Goal: Transaction & Acquisition: Purchase product/service

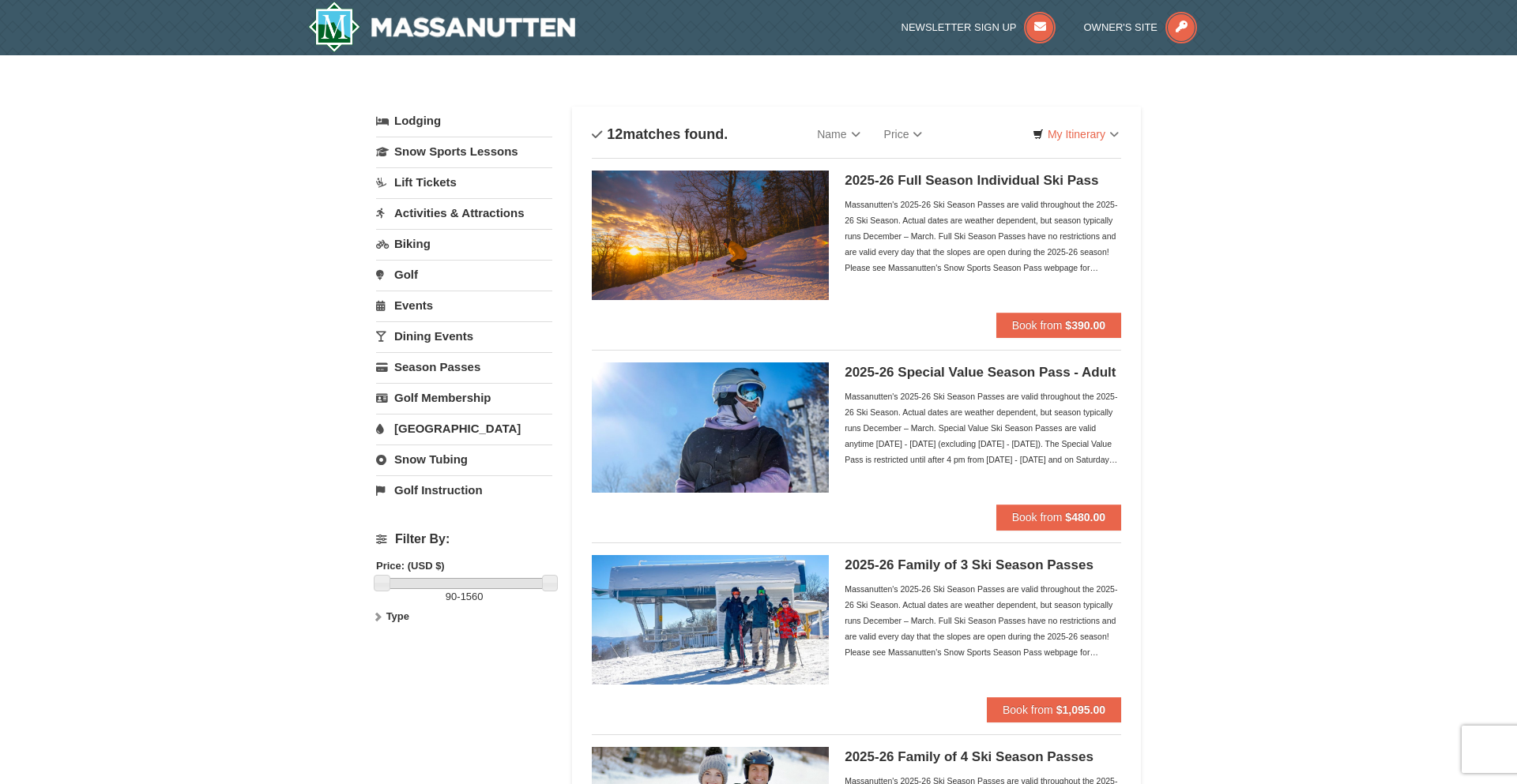
click at [434, 181] on link "Lift Tickets" at bounding box center [464, 182] width 176 height 29
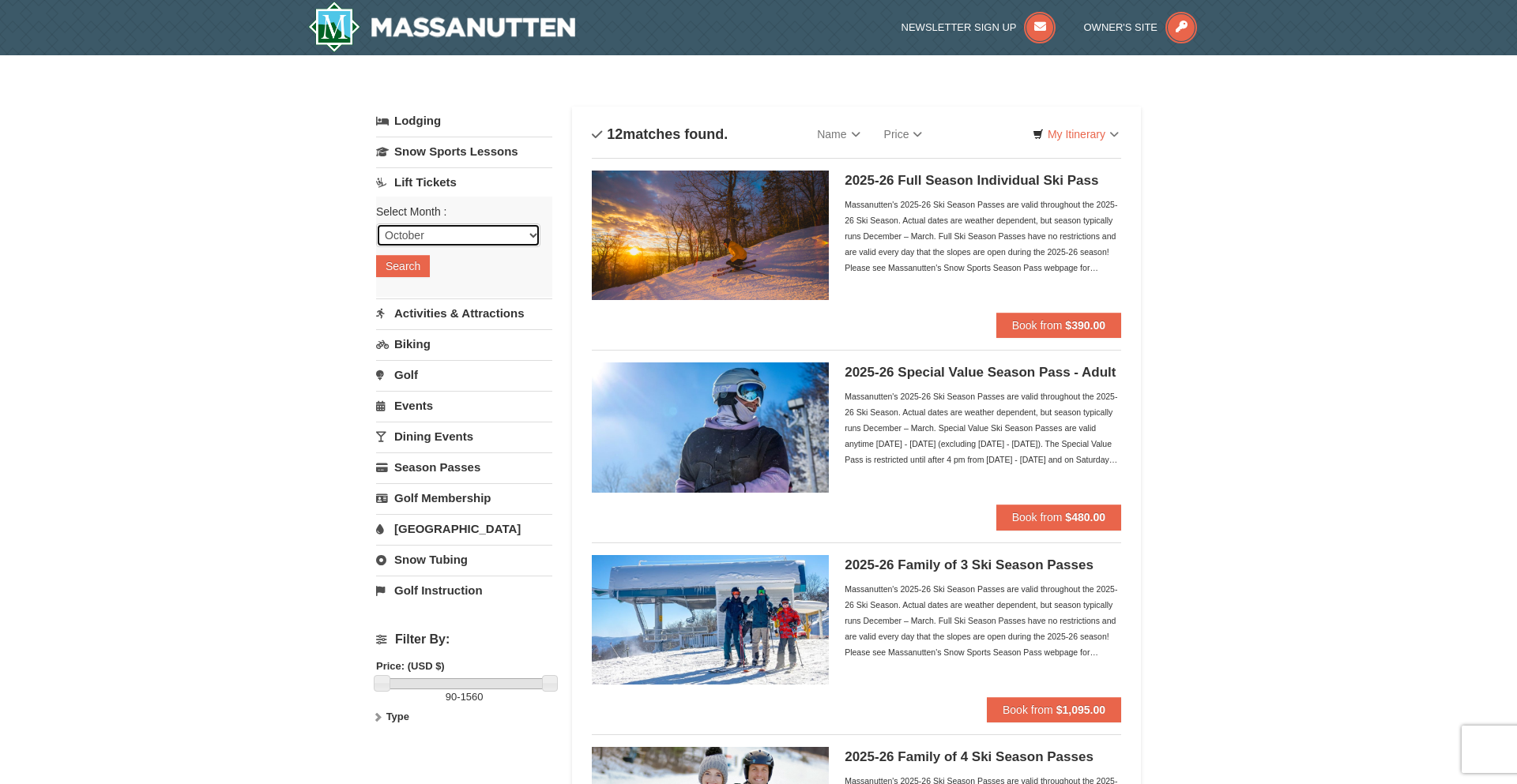
click at [448, 239] on select "October November December January February March April May June July August Sep…" at bounding box center [457, 235] width 164 height 24
select select "1"
click at [376, 224] on select "October November December January February March April May June July August Sep…" at bounding box center [457, 235] width 164 height 24
click at [405, 275] on button "Search" at bounding box center [402, 266] width 53 height 22
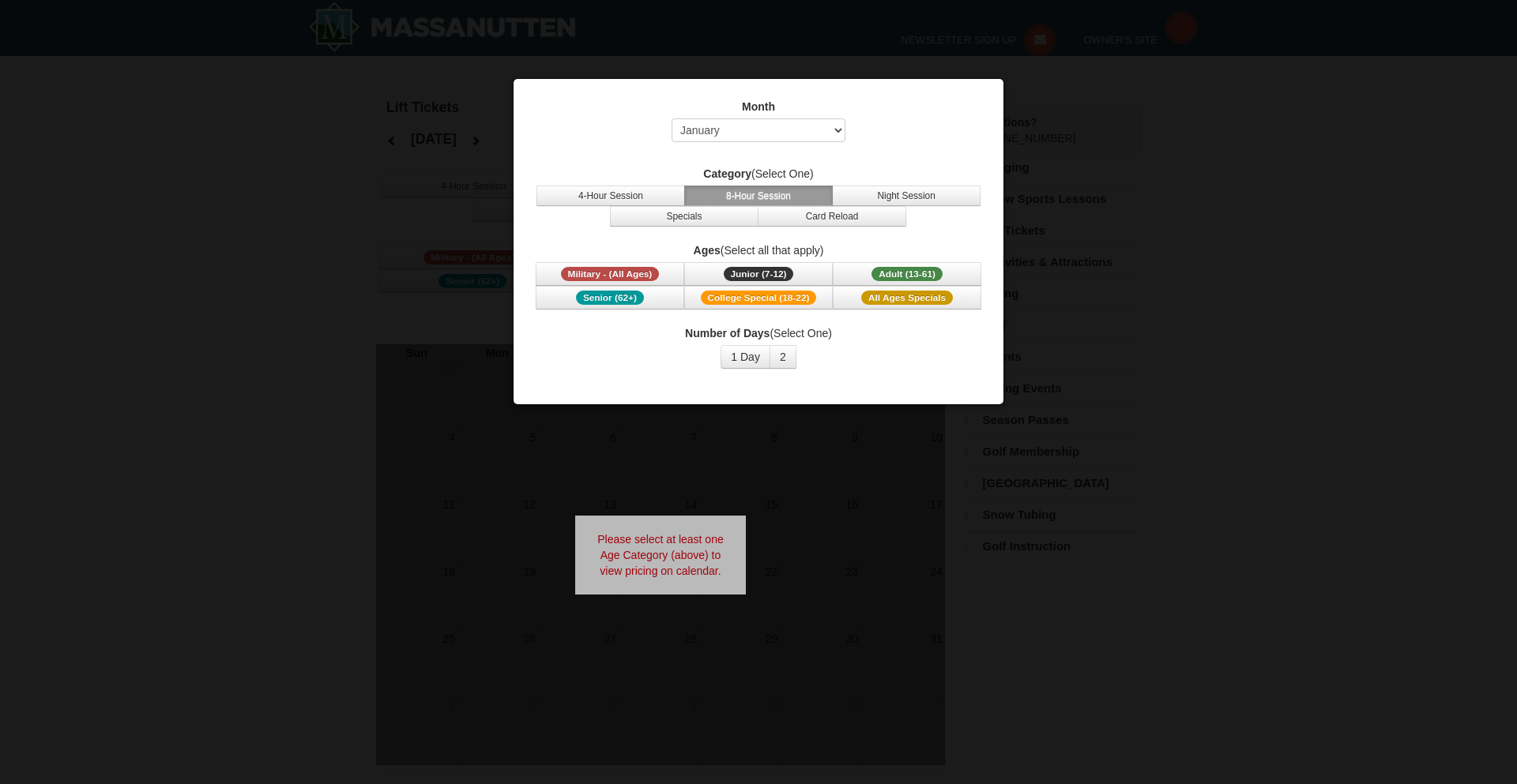
select select "1"
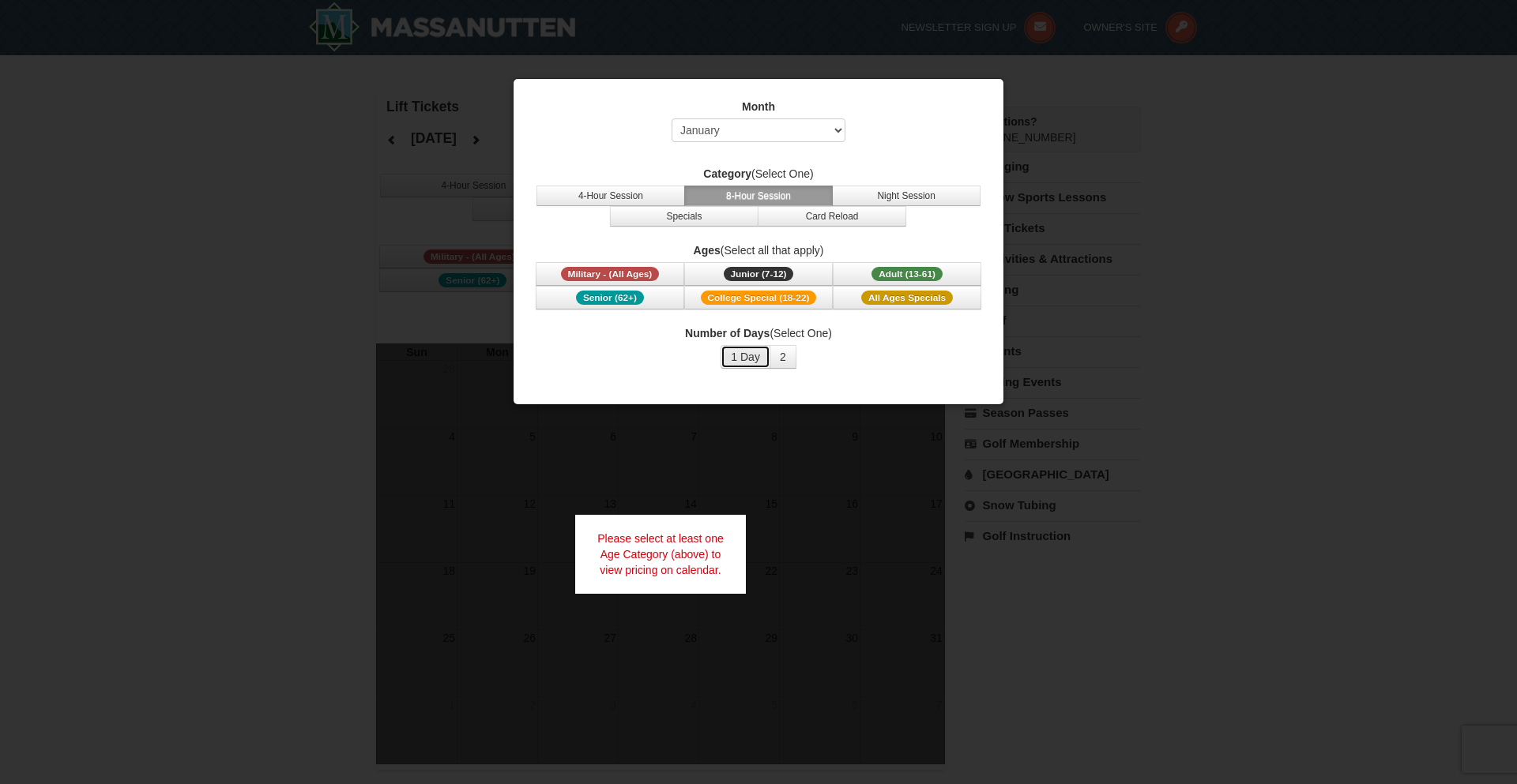
click at [745, 354] on button "1 Day" at bounding box center [744, 357] width 50 height 24
click at [892, 274] on span "Adult (13-61)" at bounding box center [907, 274] width 71 height 14
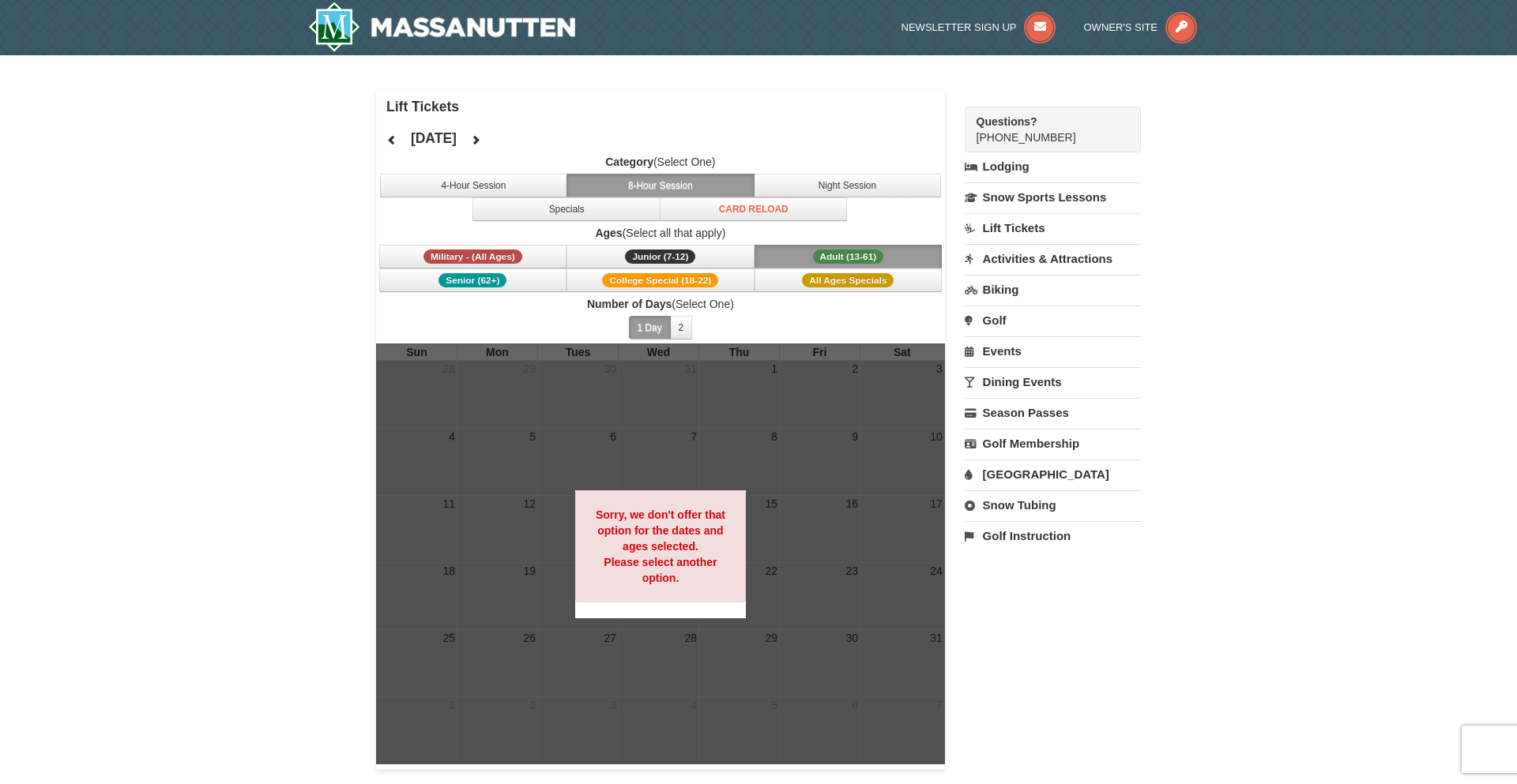
click at [1019, 230] on link "Lift Tickets" at bounding box center [1052, 227] width 176 height 29
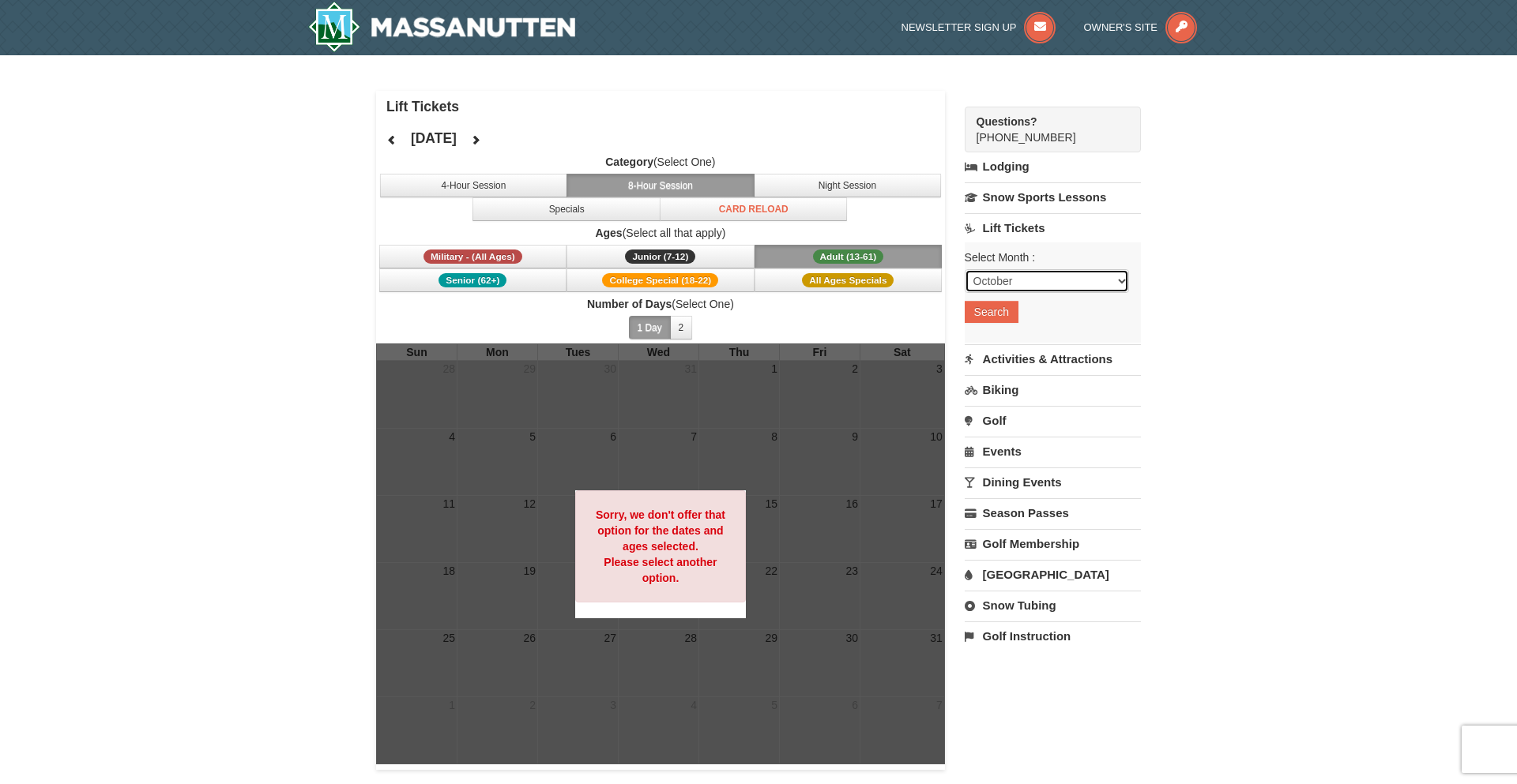
click at [1002, 280] on select "October November December January February March April May June July August Sep…" at bounding box center [1046, 281] width 164 height 24
select select "1"
click at [965, 269] on select "October November December January February March April May June July August Sep…" at bounding box center [1046, 281] width 164 height 24
click at [974, 315] on button "Search" at bounding box center [991, 311] width 53 height 22
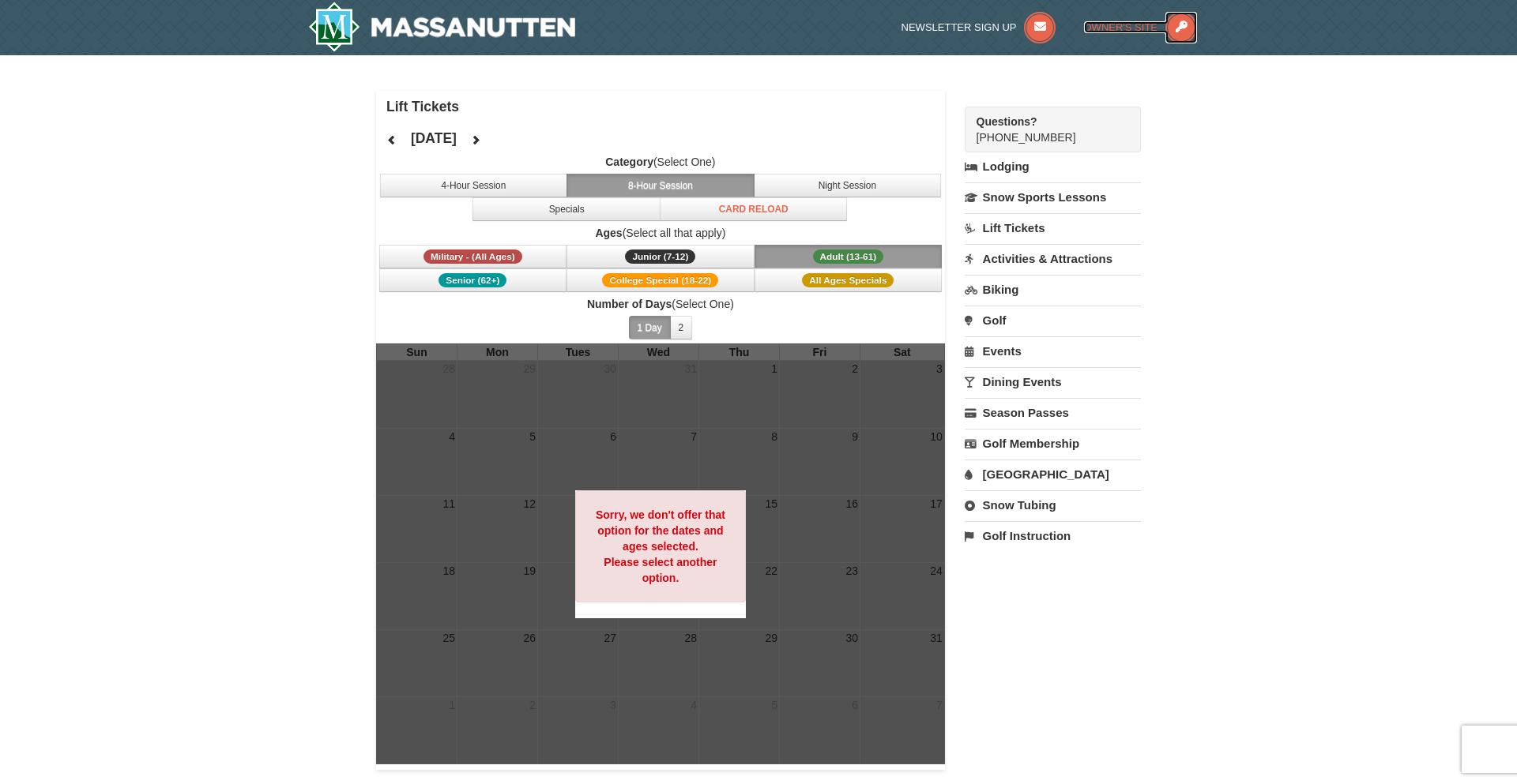
click at [1181, 28] on icon at bounding box center [1180, 27] width 32 height 32
